Goal: Task Accomplishment & Management: Manage account settings

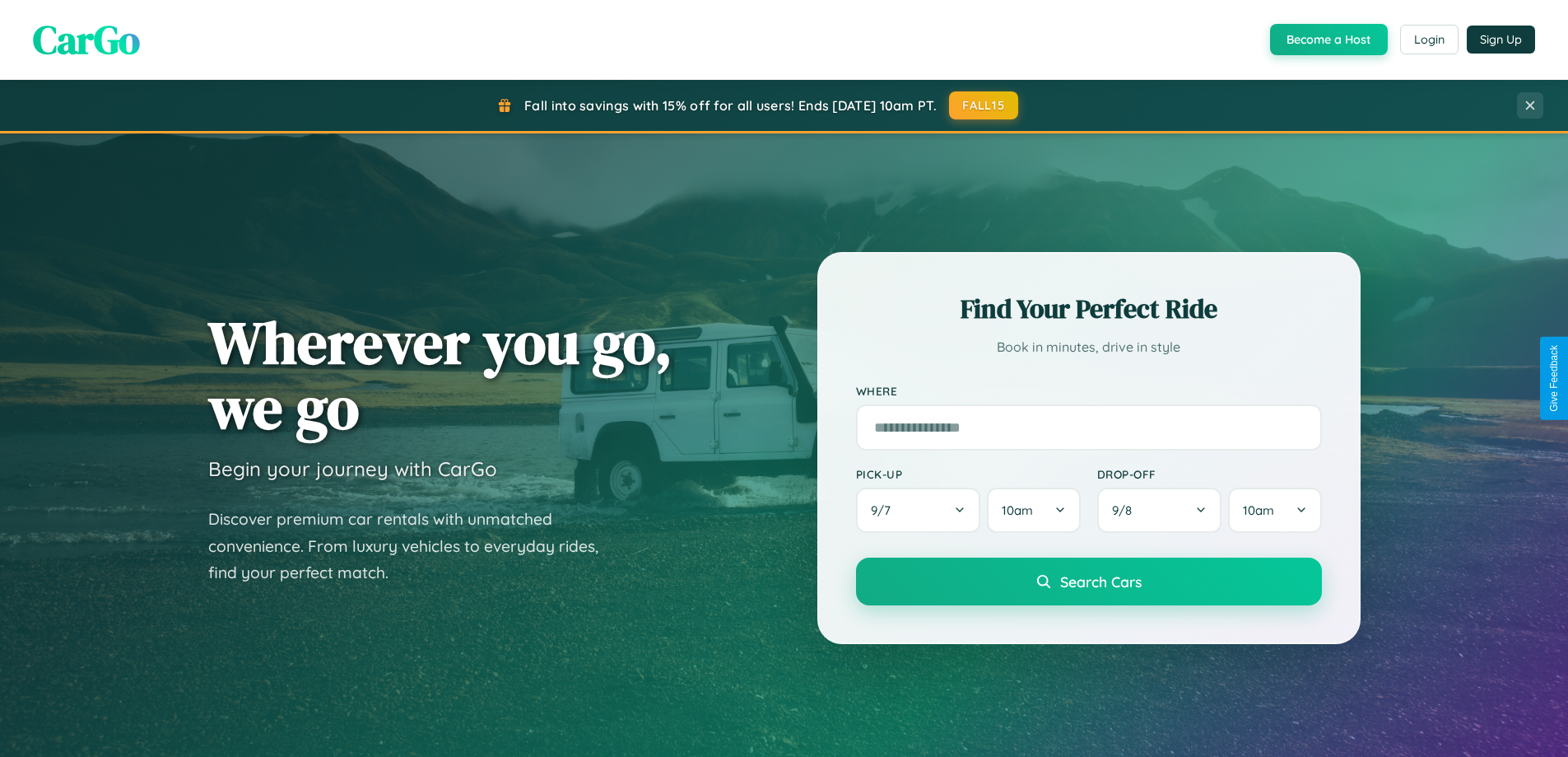
scroll to position [710, 0]
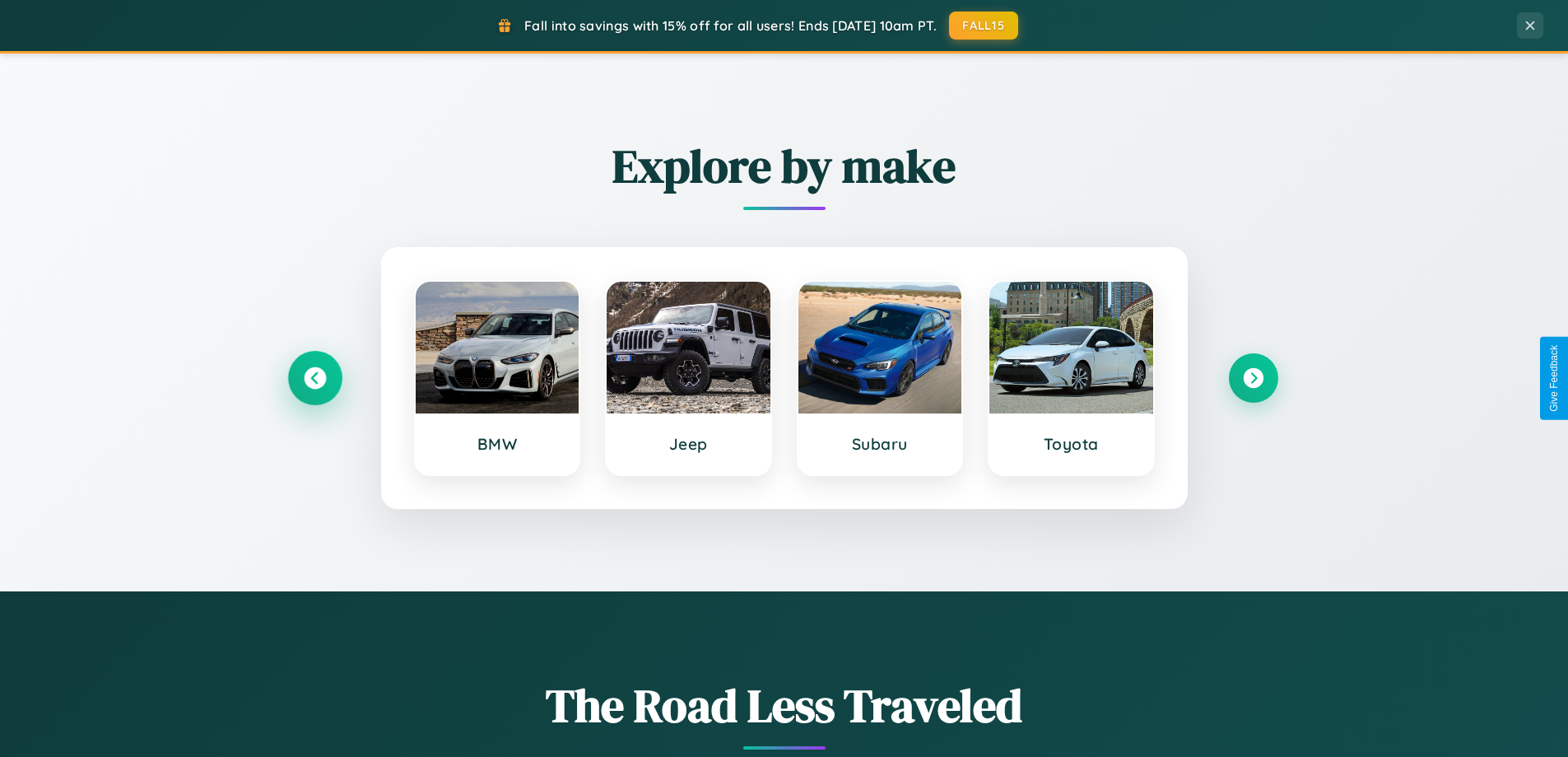
click at [314, 378] on icon at bounding box center [315, 378] width 22 height 22
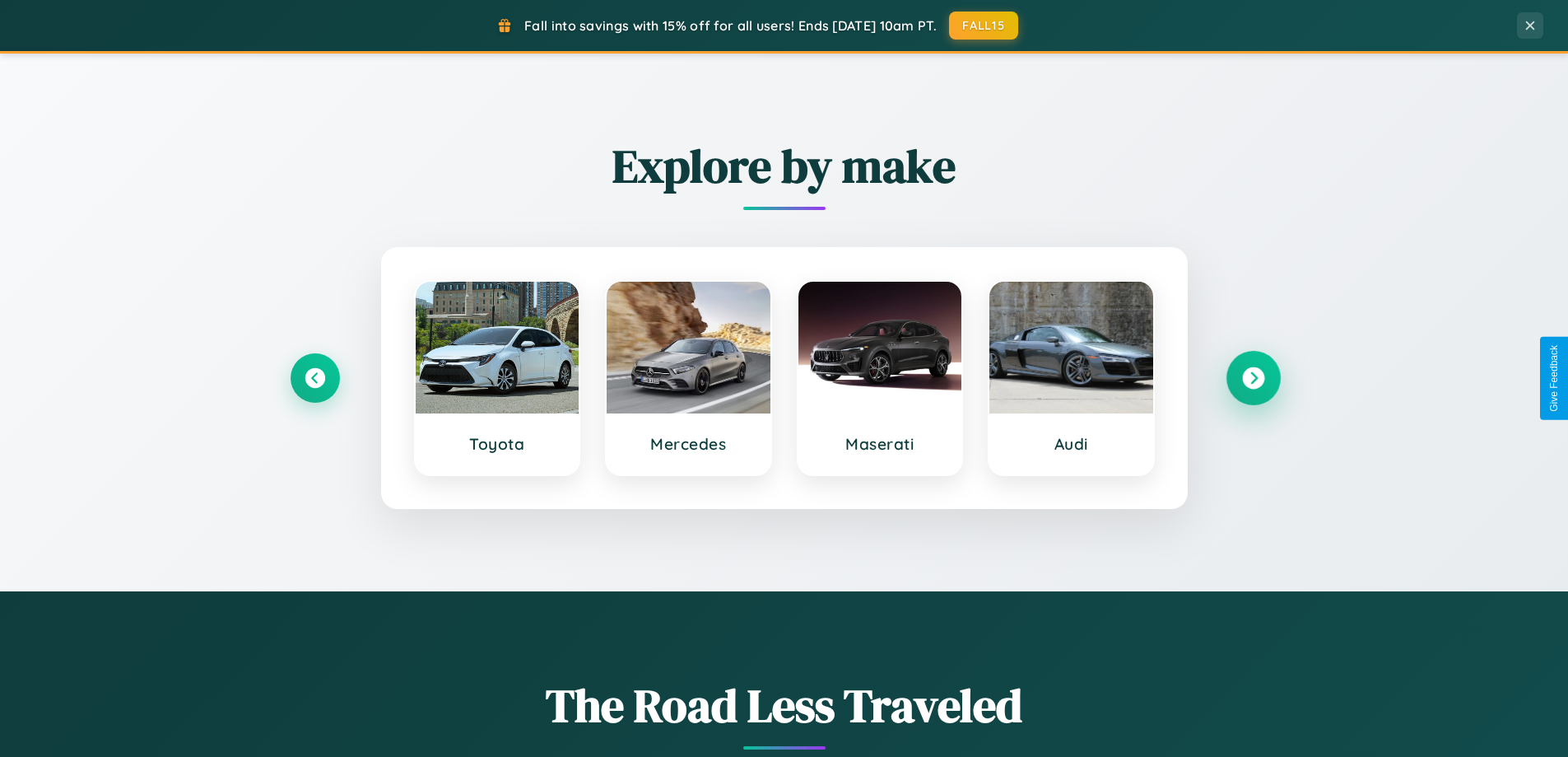
click at [1253, 378] on icon at bounding box center [1254, 378] width 22 height 22
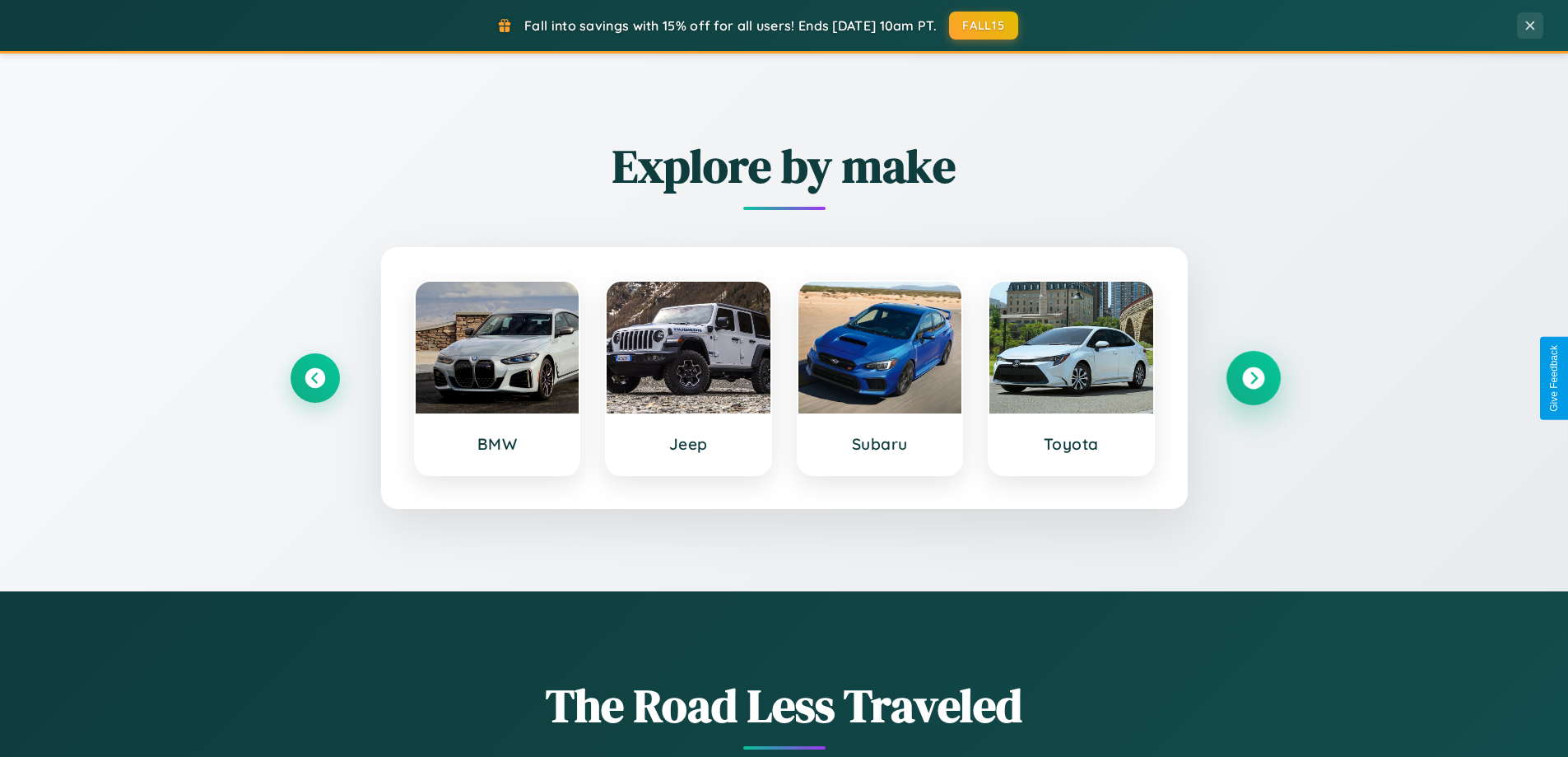
click at [1253, 378] on icon at bounding box center [1254, 378] width 22 height 22
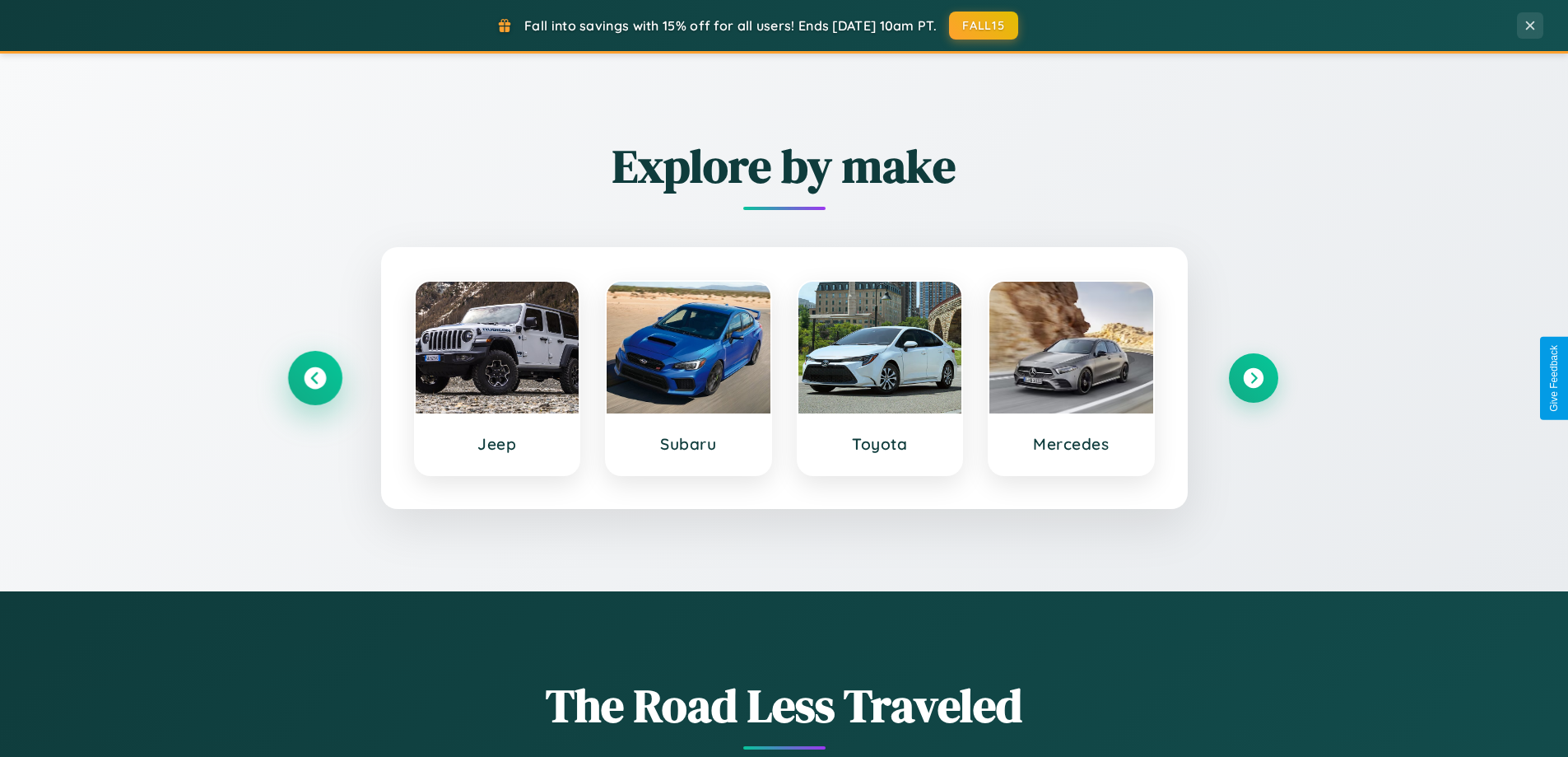
click at [314, 378] on icon at bounding box center [315, 378] width 22 height 22
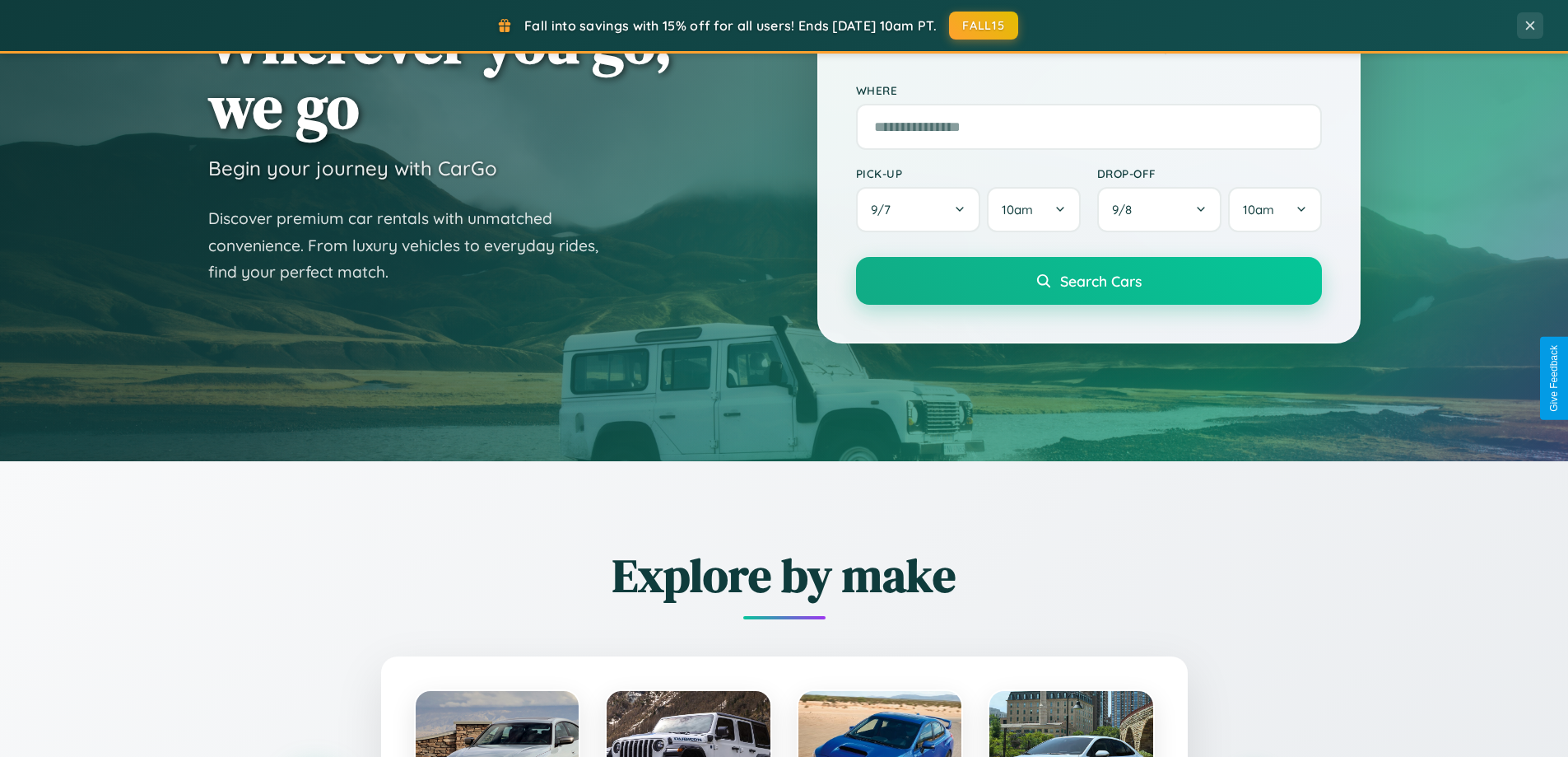
scroll to position [0, 0]
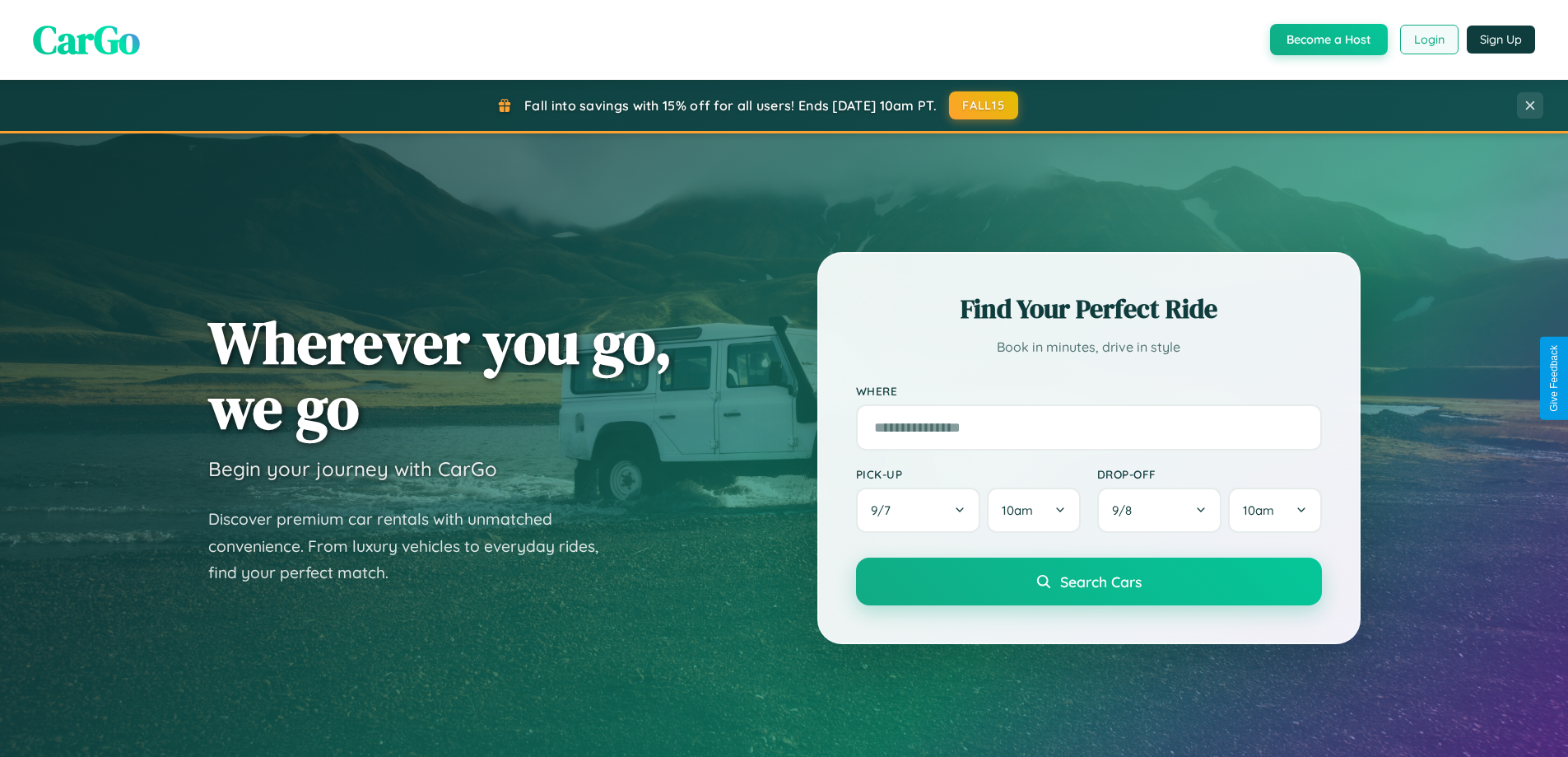
click at [1428, 39] on button "Login" at bounding box center [1430, 39] width 58 height 30
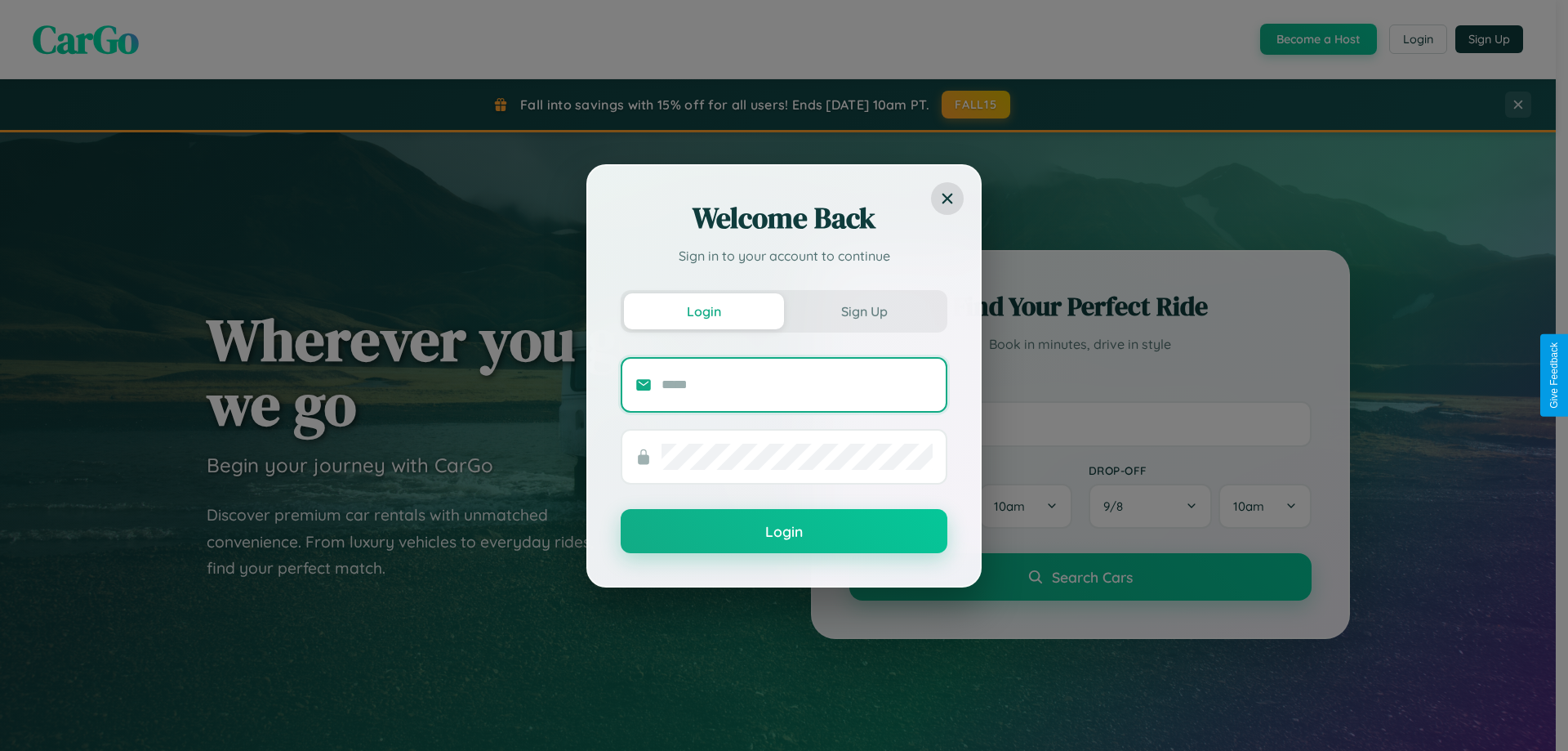
click at [797, 384] on input "text" at bounding box center [797, 384] width 271 height 26
type input "**********"
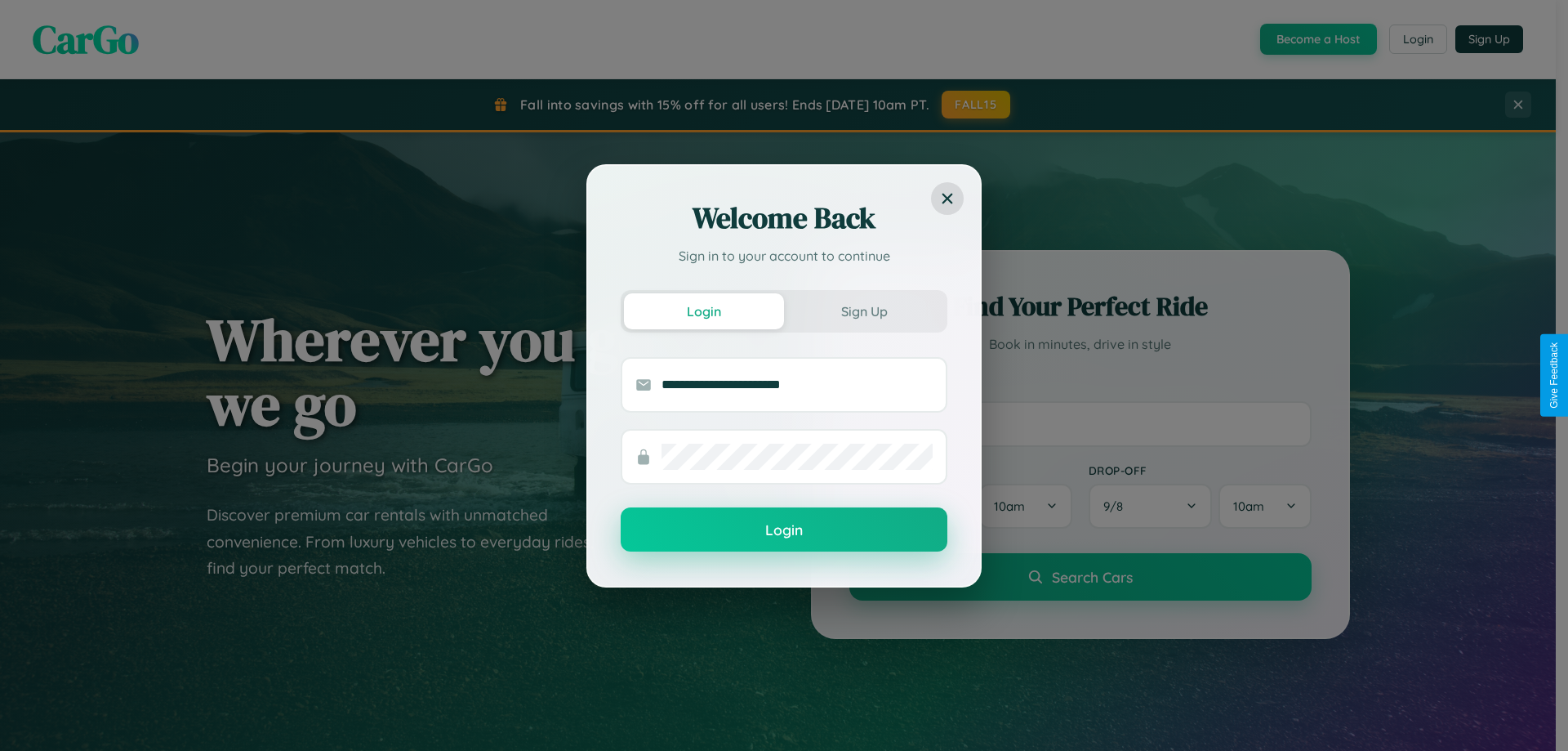
click at [784, 530] on button "Login" at bounding box center [784, 530] width 327 height 44
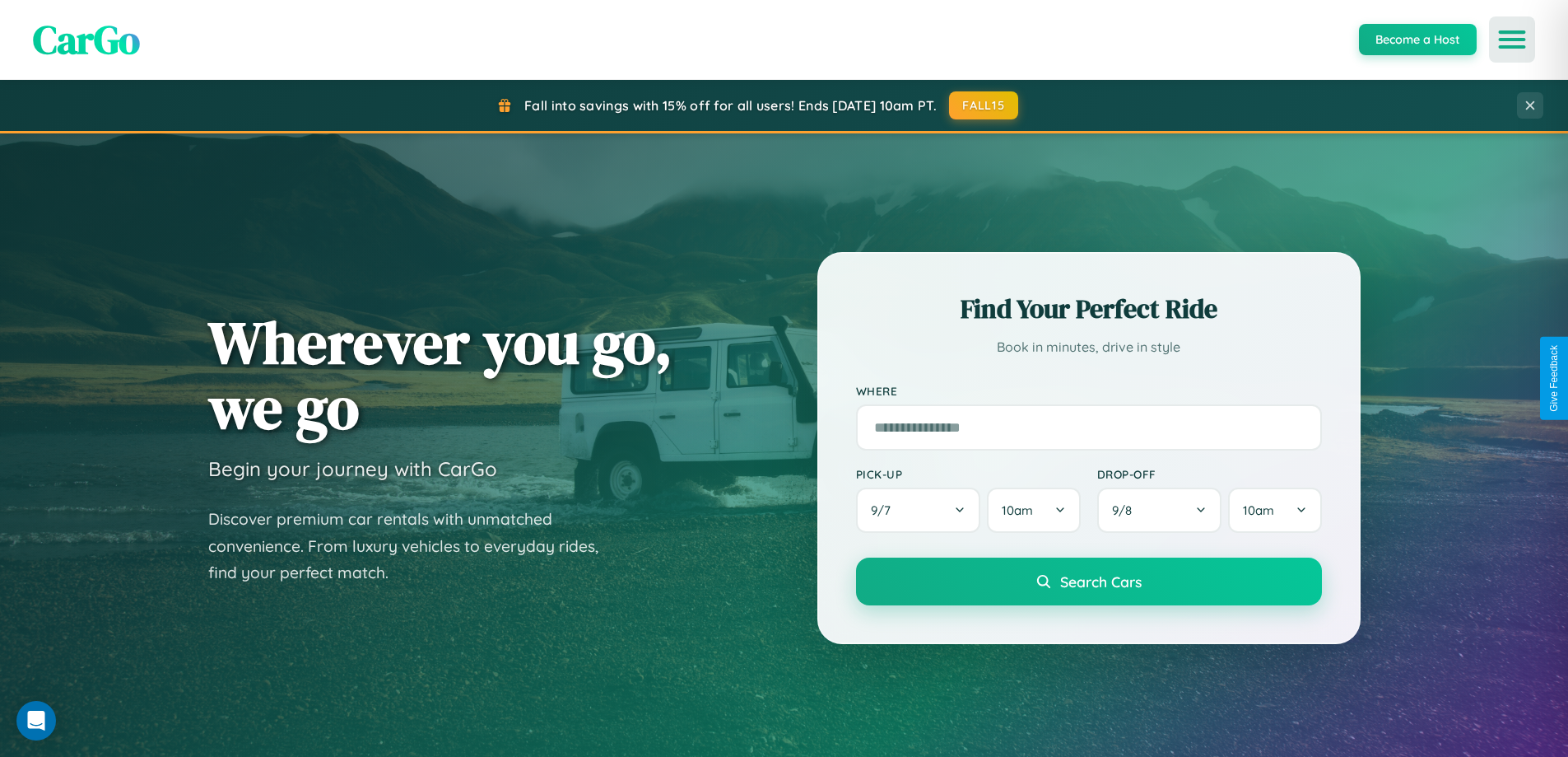
click at [1512, 39] on icon "Open menu" at bounding box center [1513, 39] width 24 height 15
